Goal: Ask a question

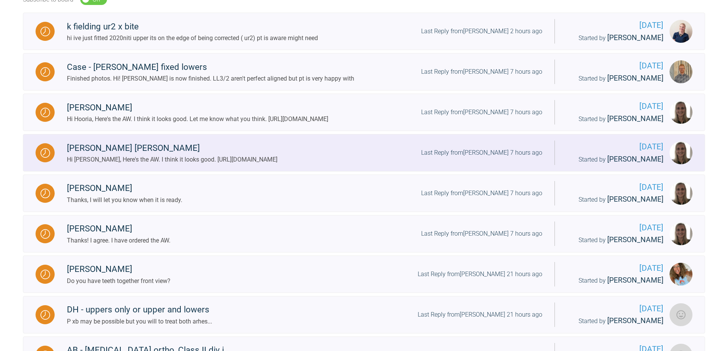
scroll to position [76, 0]
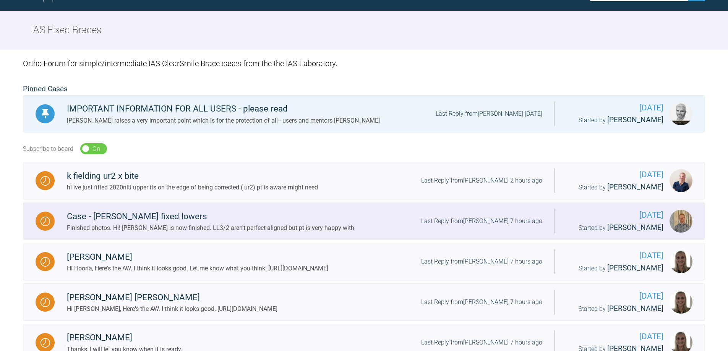
click at [41, 220] on img at bounding box center [45, 222] width 10 height 10
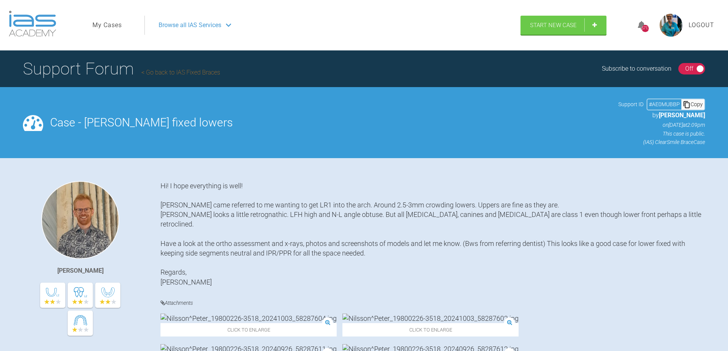
click at [686, 68] on div "Off" at bounding box center [689, 69] width 8 height 10
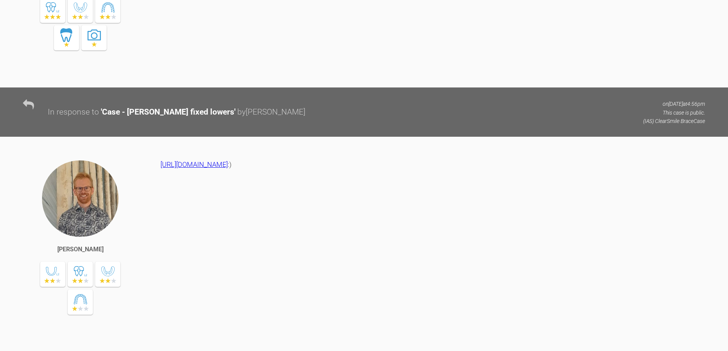
scroll to position [2139, 0]
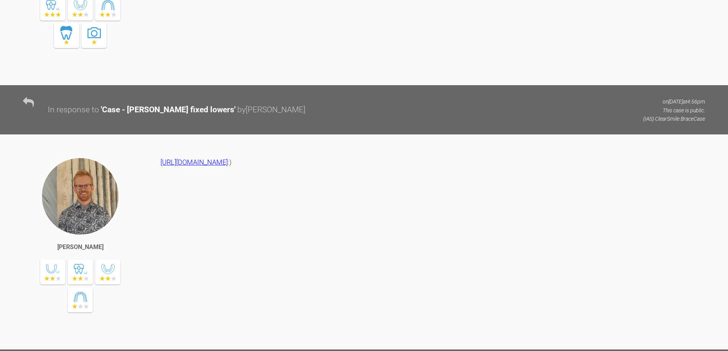
click at [172, 158] on link "[URL][DOMAIN_NAME]" at bounding box center [193, 162] width 67 height 8
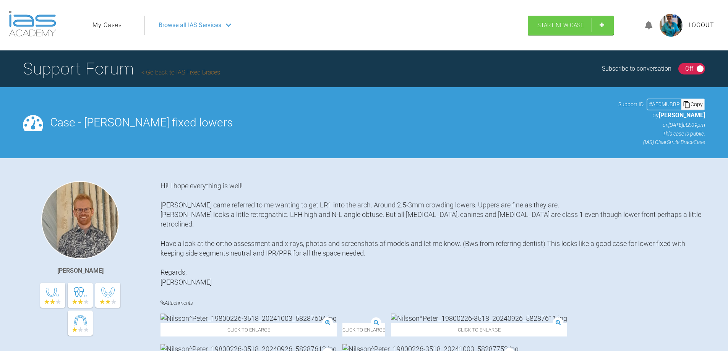
scroll to position [2139, 0]
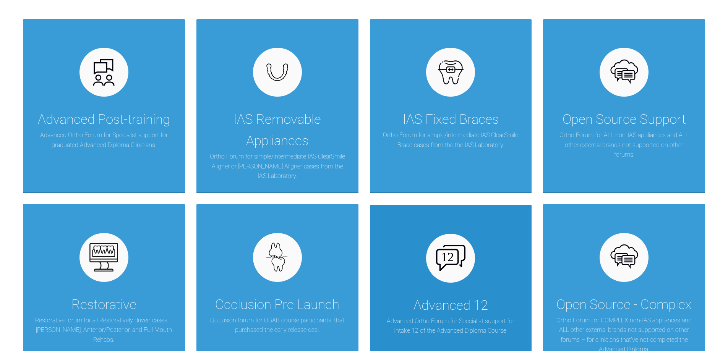
scroll to position [191, 0]
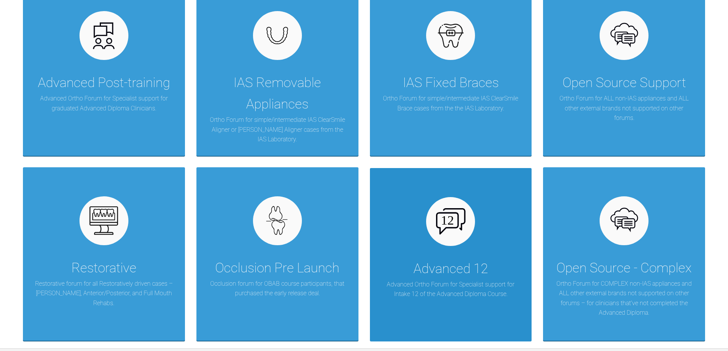
click at [426, 268] on div "Advanced 12" at bounding box center [450, 268] width 74 height 21
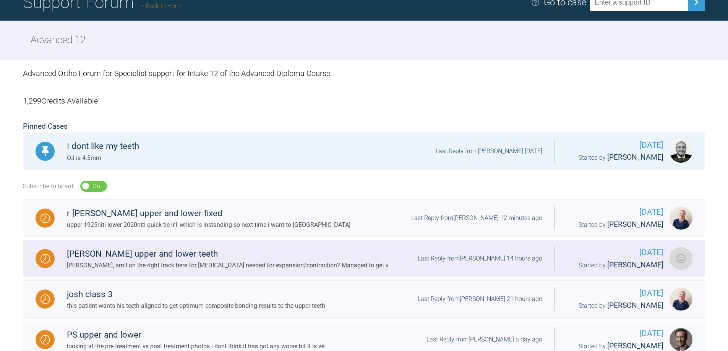
scroll to position [76, 0]
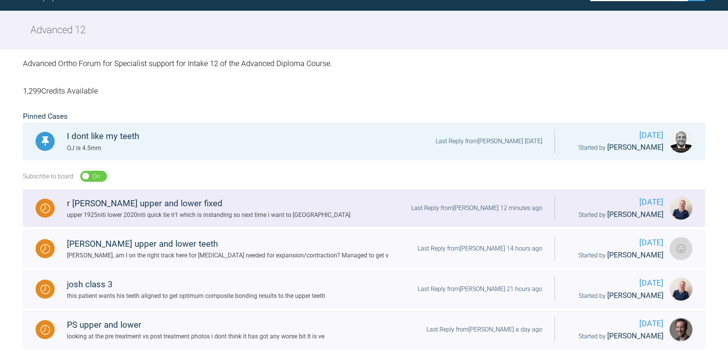
click at [110, 207] on div "r mullings upper and lower fixed" at bounding box center [208, 204] width 283 height 14
